Goal: Transaction & Acquisition: Obtain resource

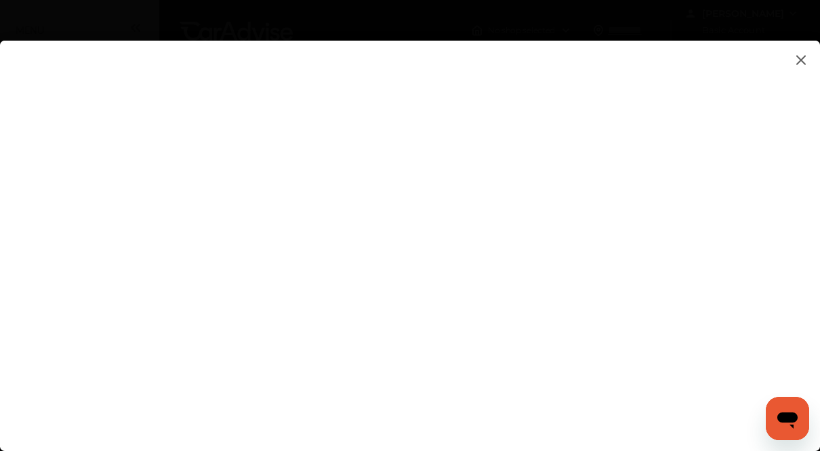
scroll to position [68, 0]
click at [737, 199] on flutter-view at bounding box center [410, 233] width 820 height 384
click at [802, 60] on img at bounding box center [801, 60] width 16 height 17
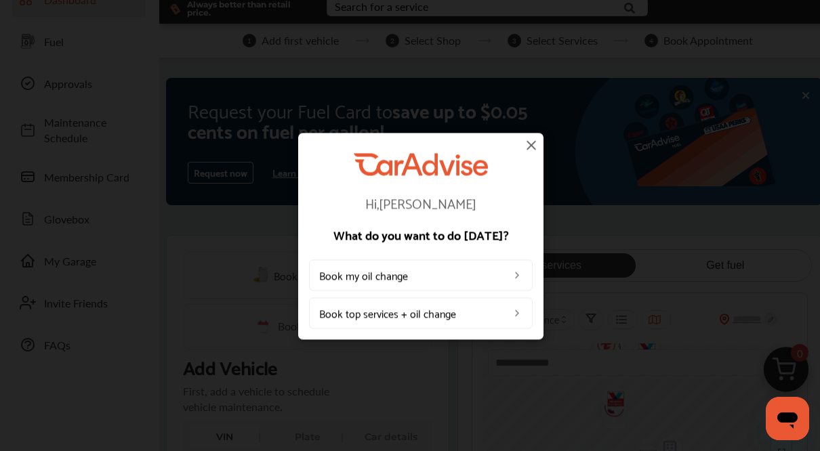
click at [531, 142] on img at bounding box center [531, 145] width 16 height 16
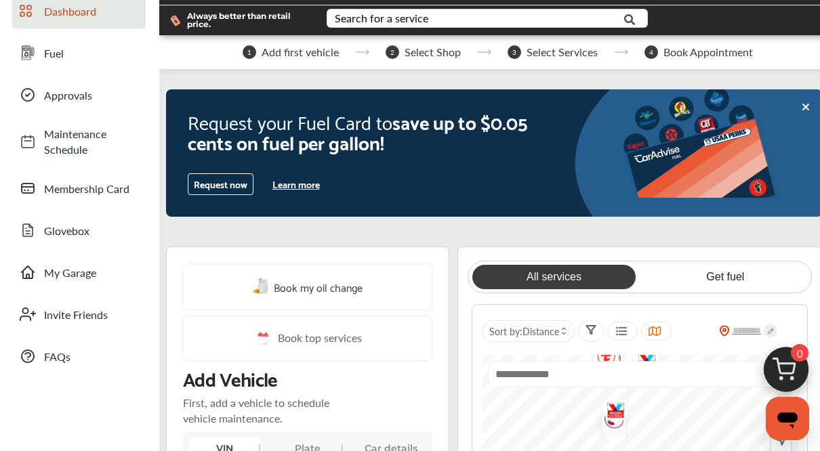
scroll to position [0, 0]
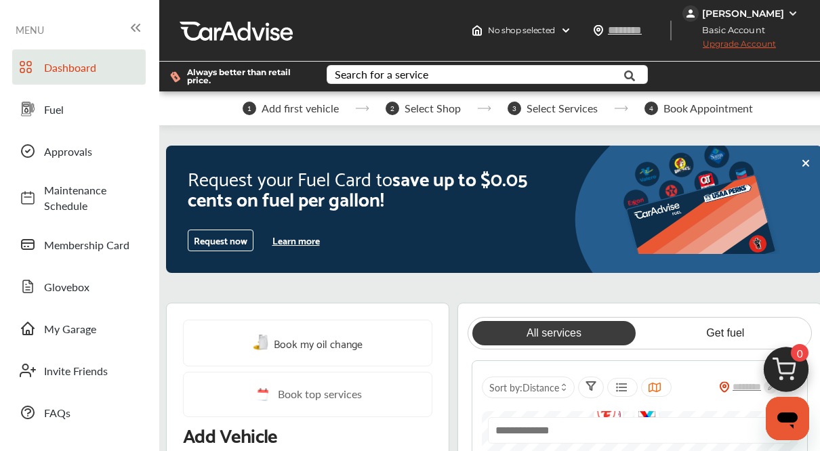
click at [49, 107] on span "Fuel" at bounding box center [91, 110] width 95 height 16
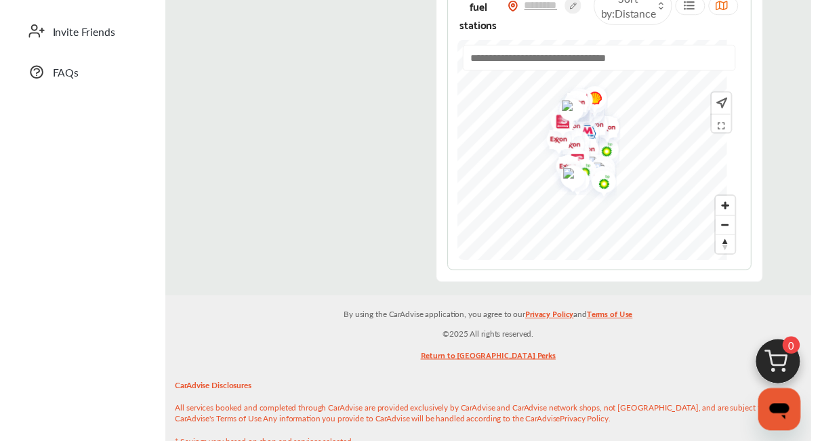
scroll to position [136, 0]
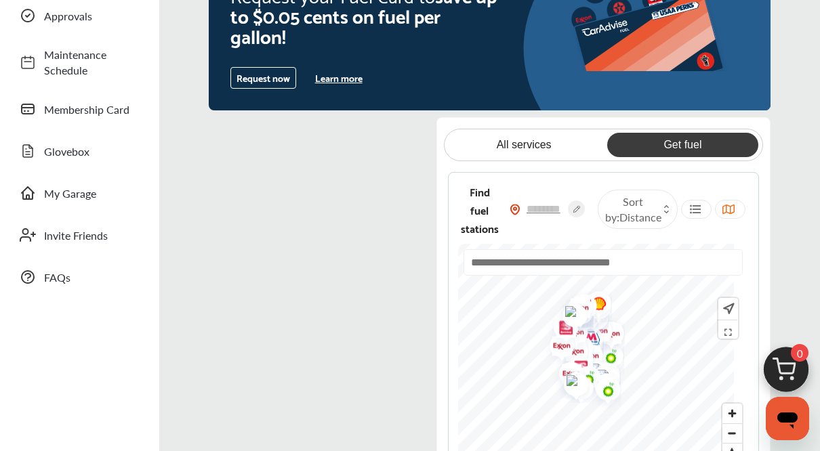
click at [54, 195] on span "My Garage" at bounding box center [91, 194] width 95 height 16
